Goal: Transaction & Acquisition: Purchase product/service

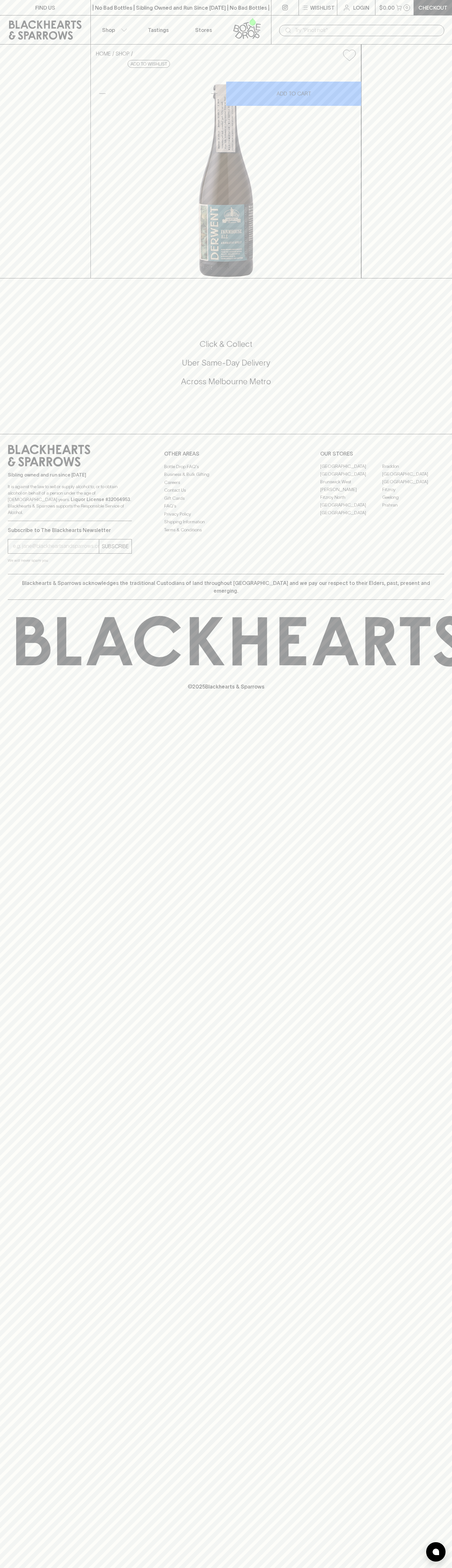
click at [325, 31] on input "text" at bounding box center [367, 30] width 144 height 10
click at [446, 1501] on div "FIND US | No Bad Bottles | Sibling Owned and Run Since [DATE] | No Bad Bottles …" at bounding box center [226, 784] width 452 height 1568
click at [389, 1567] on html "FIND US | No Bad Bottles | Sibling Owned and Run Since [DATE] | No Bad Bottles …" at bounding box center [226, 784] width 452 height 1568
click at [31, 1388] on div "FIND US | No Bad Bottles | Sibling Owned and Run Since [DATE] | No Bad Bottles …" at bounding box center [226, 784] width 452 height 1568
